Goal: Transaction & Acquisition: Obtain resource

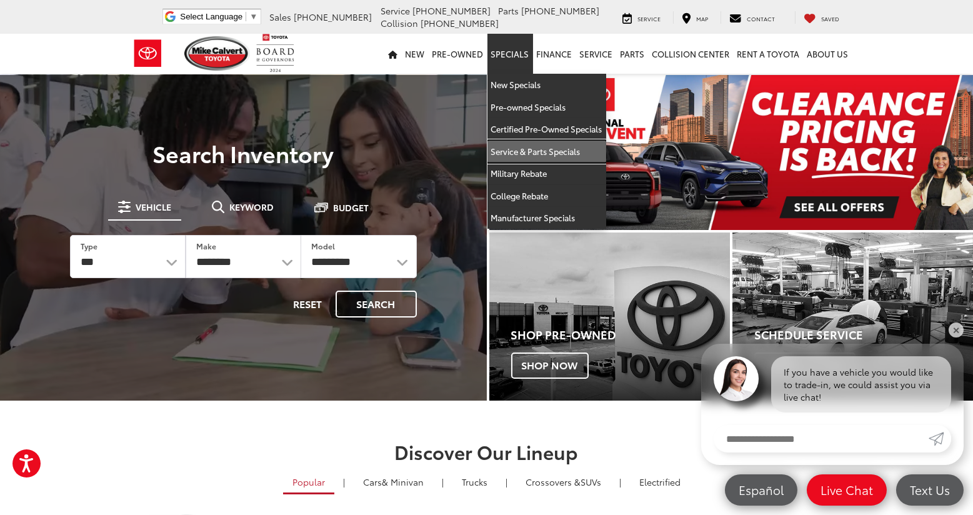
click at [527, 149] on link "Service & Parts Specials" at bounding box center [547, 152] width 119 height 23
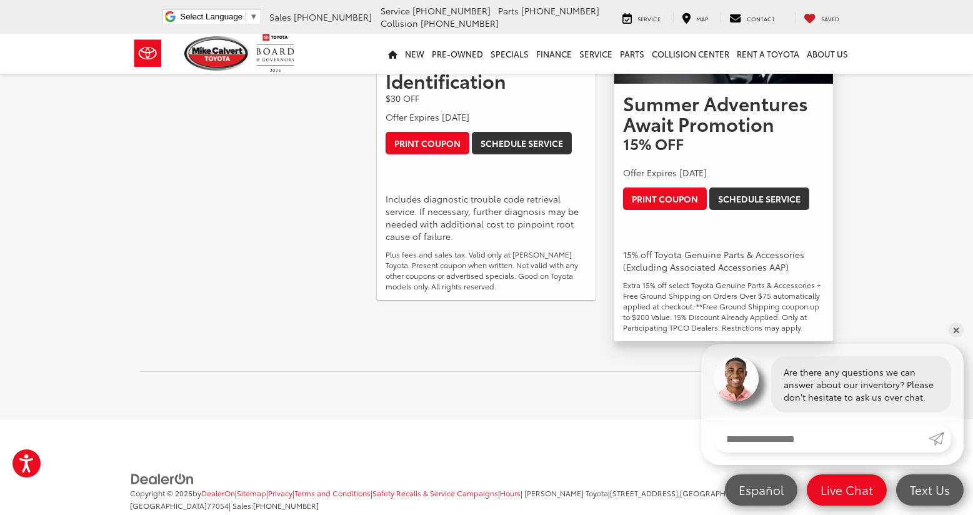
scroll to position [723, 0]
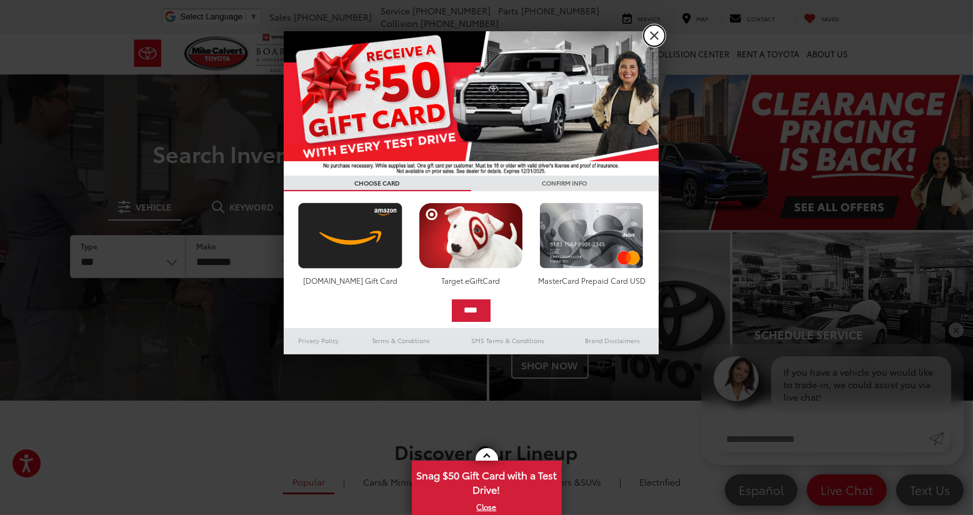
click at [654, 38] on link "X" at bounding box center [654, 35] width 21 height 21
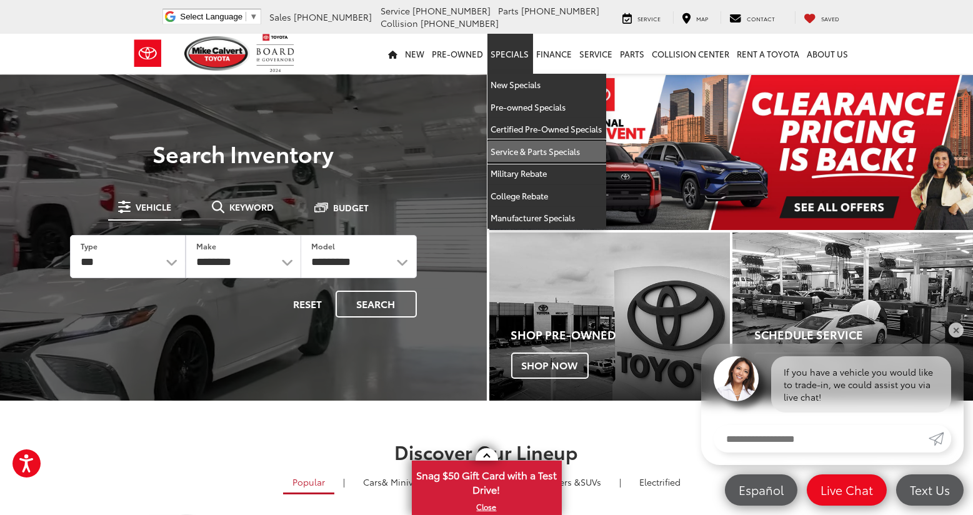
click at [513, 148] on link "Service & Parts Specials" at bounding box center [547, 152] width 119 height 23
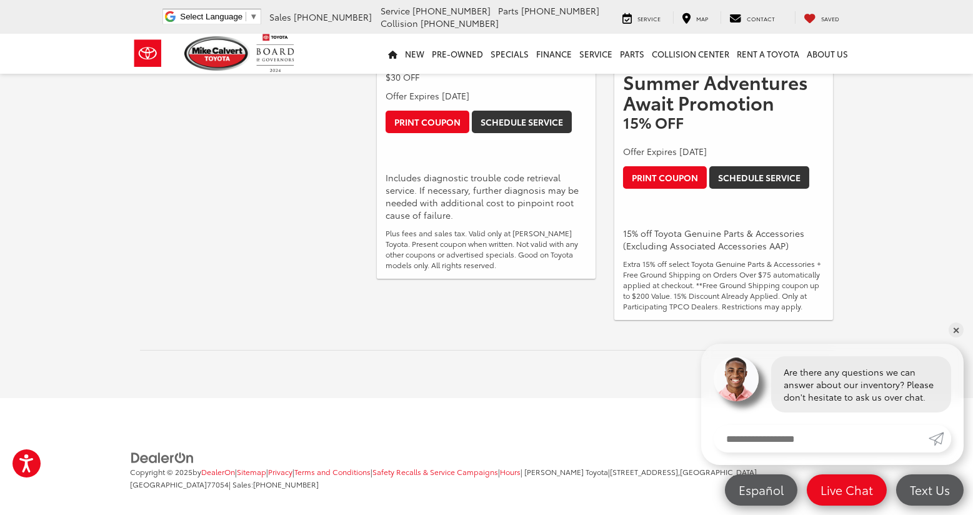
scroll to position [723, 0]
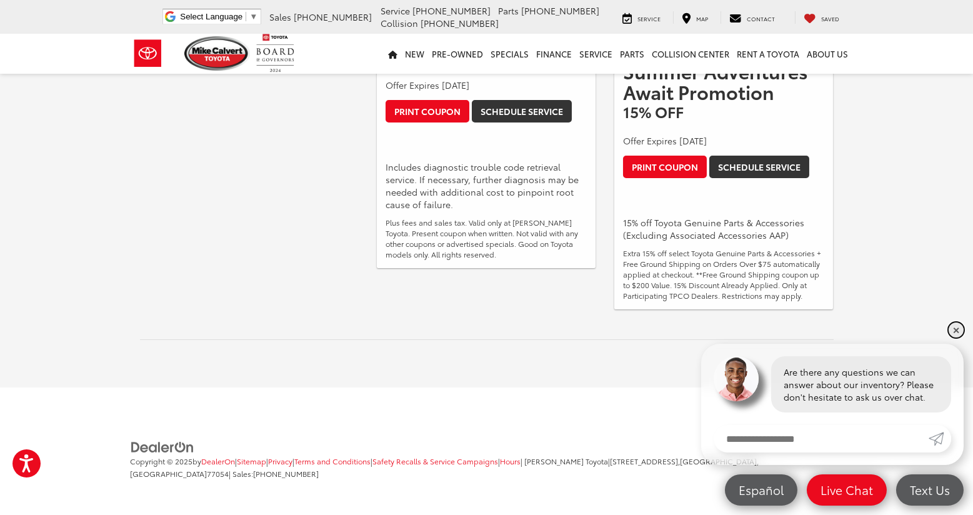
click at [956, 332] on link "✕" at bounding box center [956, 330] width 15 height 15
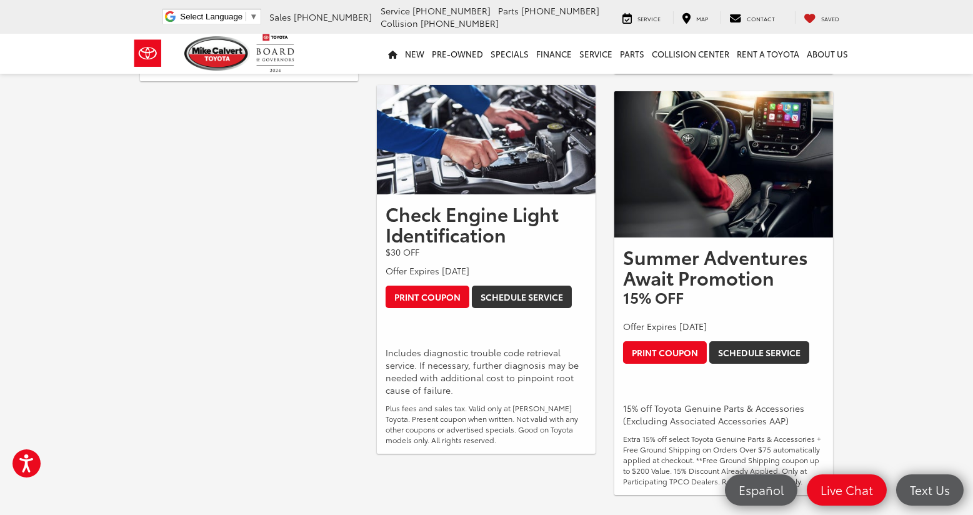
scroll to position [536, 0]
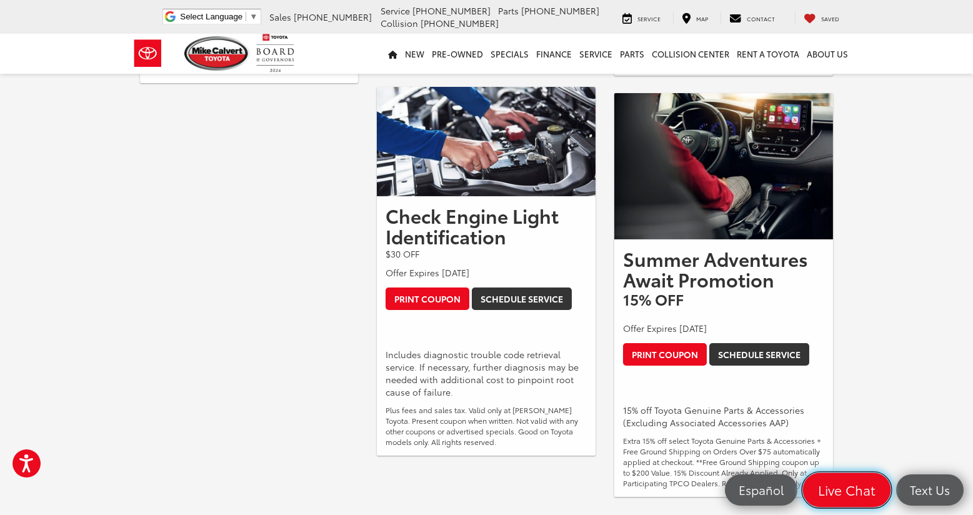
click at [841, 499] on link "Live Chat" at bounding box center [847, 490] width 88 height 34
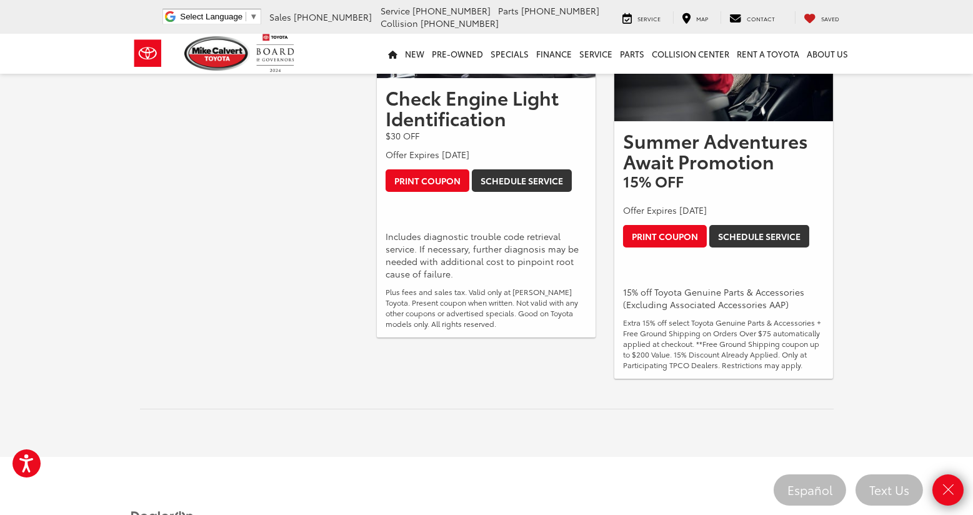
scroll to position [688, 0]
